Goal: Task Accomplishment & Management: Use online tool/utility

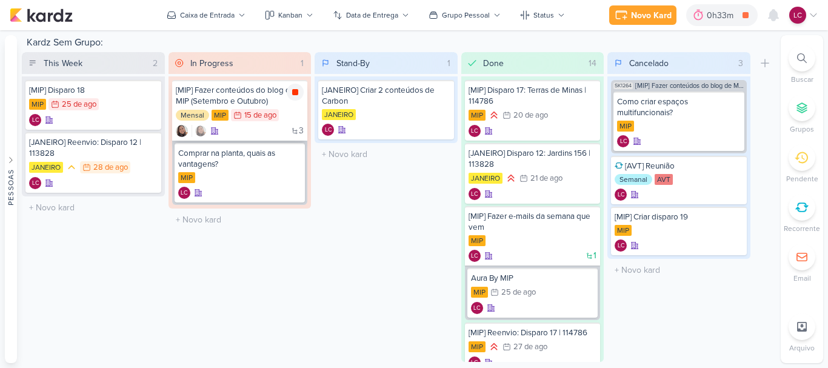
click at [296, 95] on icon at bounding box center [295, 92] width 6 height 6
click at [417, 272] on div "Stand-By 1 Mover Para Esquerda Mover Para Direita [GEOGRAPHIC_DATA] [JANEIRO] C…" at bounding box center [386, 207] width 143 height 310
click at [262, 230] on div "O título do kard deve ter menos que 100 caracteres" at bounding box center [240, 220] width 143 height 22
click at [806, 210] on icon at bounding box center [802, 207] width 12 height 8
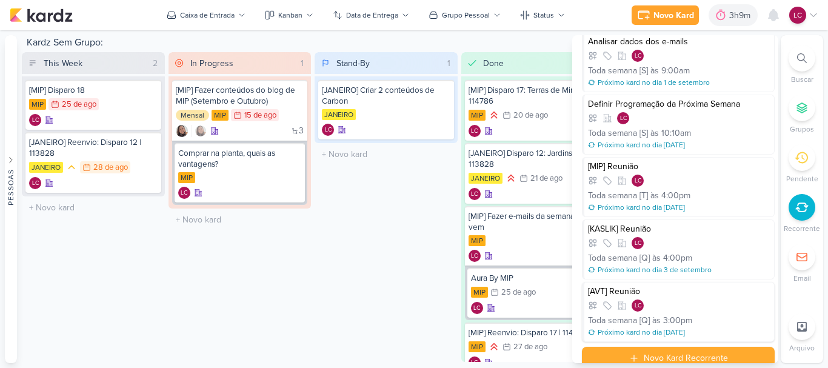
scroll to position [45, 0]
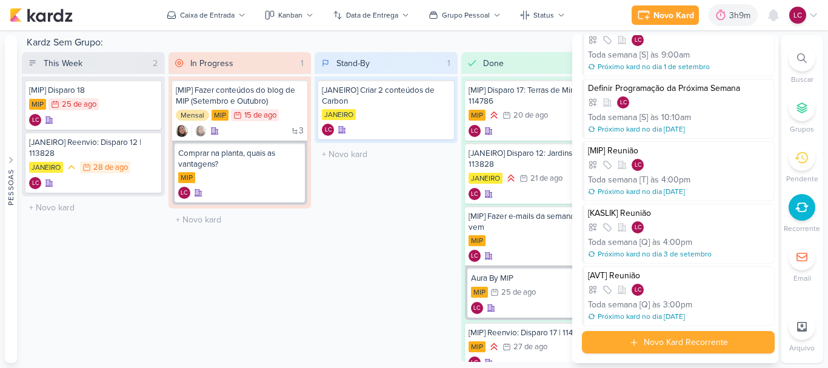
click at [389, 324] on div "Stand-By 1 Mover Para Esquerda Mover Para Direita [GEOGRAPHIC_DATA] [JANEIRO] C…" at bounding box center [386, 207] width 143 height 310
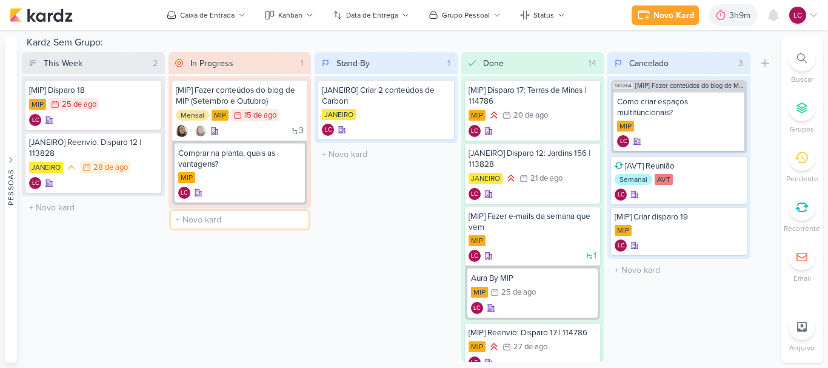
click at [222, 224] on input "text" at bounding box center [240, 220] width 138 height 18
type input "[AVT] Reunião"
click at [255, 221] on div "[AVT] Reunião" at bounding box center [240, 217] width 129 height 11
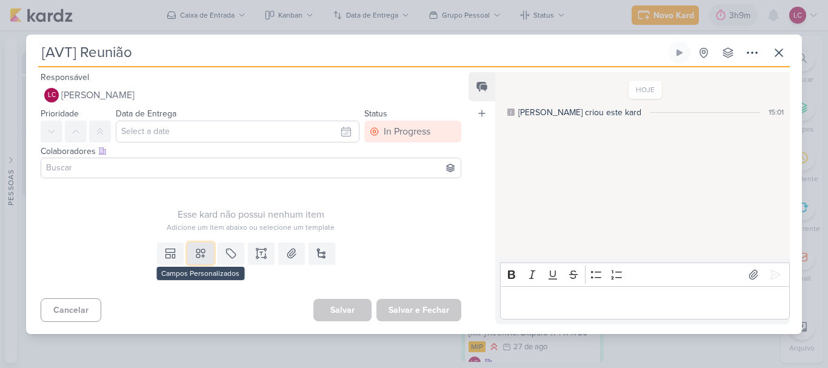
click at [199, 258] on icon at bounding box center [201, 253] width 12 height 12
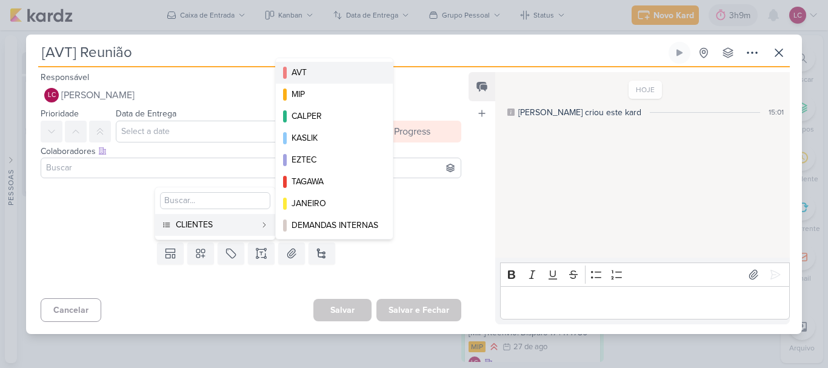
click at [353, 78] on div "AVT" at bounding box center [335, 72] width 87 height 13
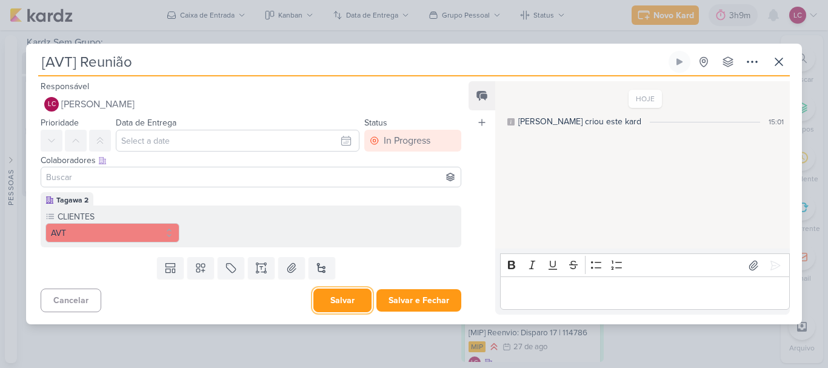
click at [342, 306] on button "Salvar" at bounding box center [342, 301] width 58 height 24
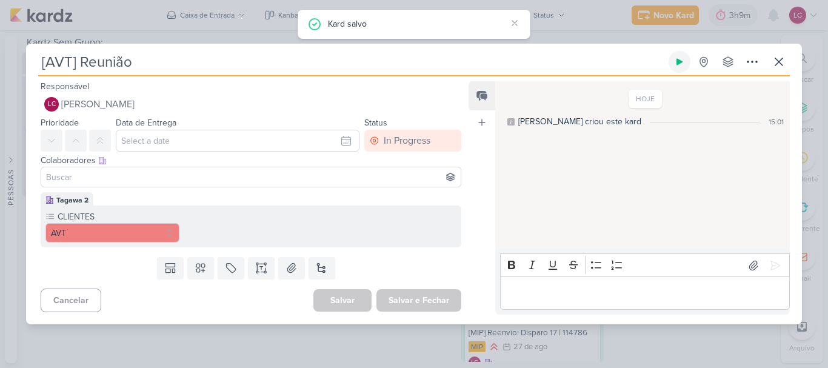
click at [681, 64] on icon at bounding box center [680, 62] width 10 height 10
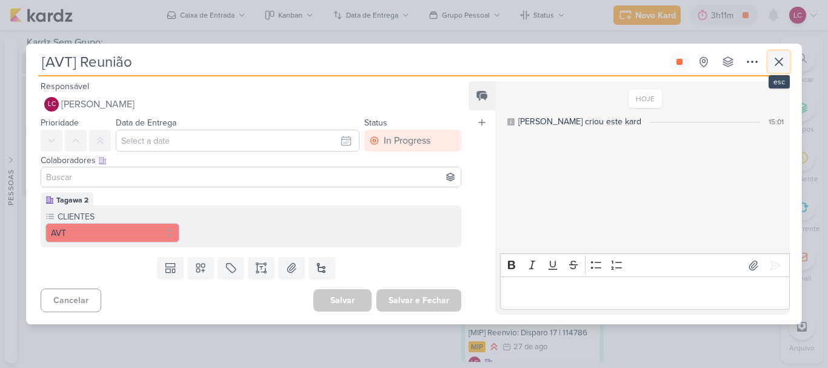
click at [776, 61] on icon at bounding box center [779, 62] width 15 height 15
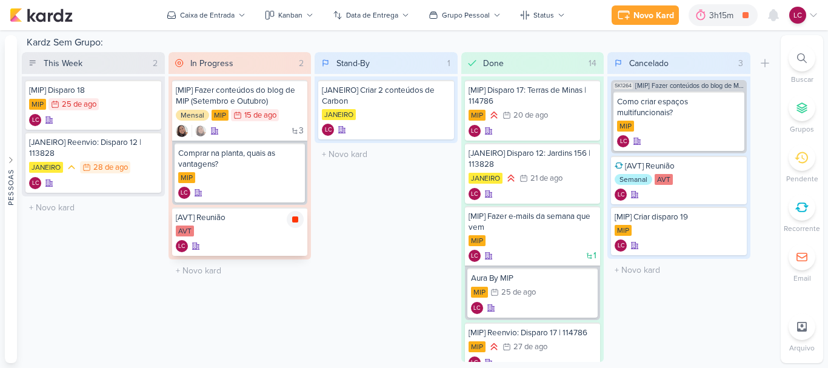
click at [293, 213] on div at bounding box center [295, 219] width 17 height 17
